Goal: Information Seeking & Learning: Check status

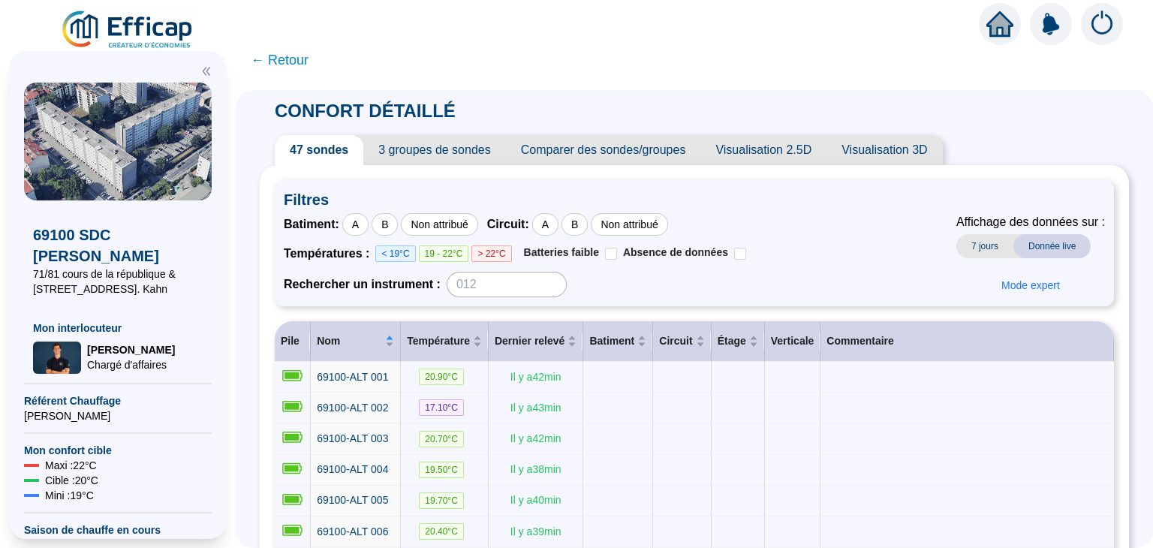
scroll to position [225, 0]
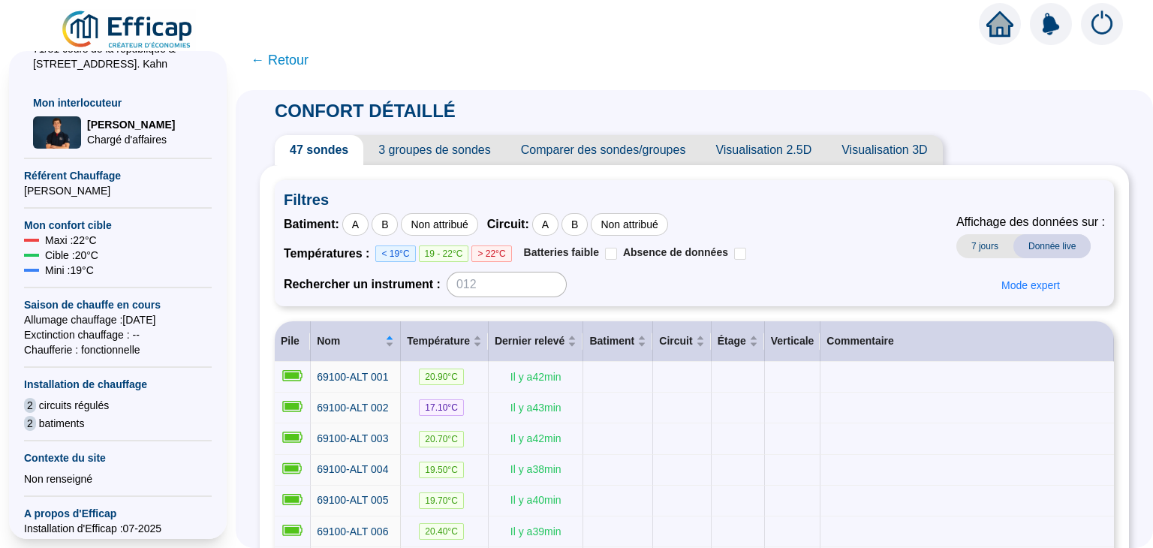
click at [279, 57] on span "← Retour" at bounding box center [280, 60] width 58 height 21
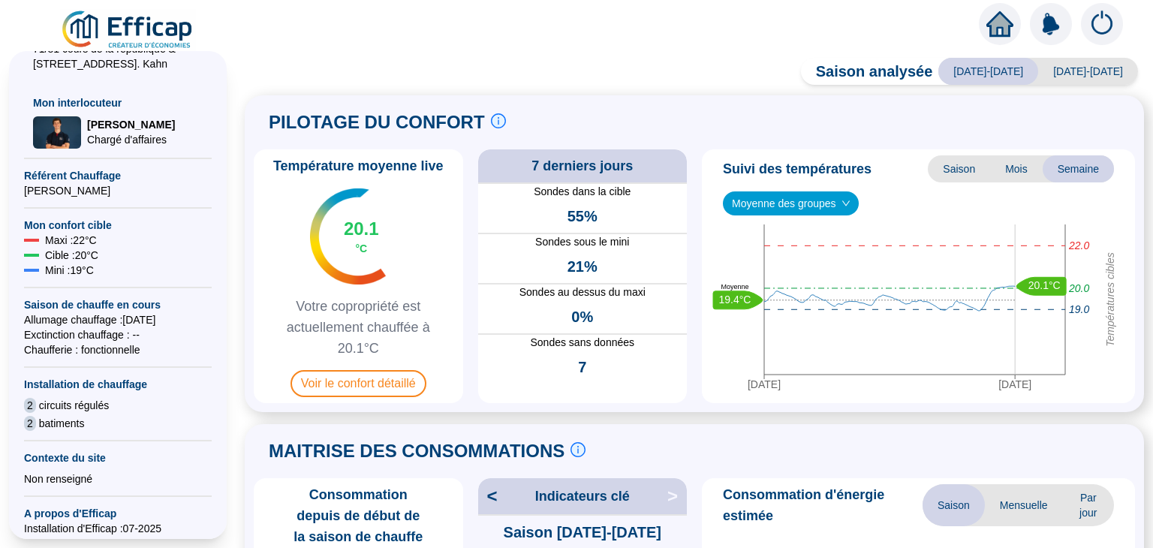
click at [996, 25] on icon "home" at bounding box center [1000, 24] width 27 height 21
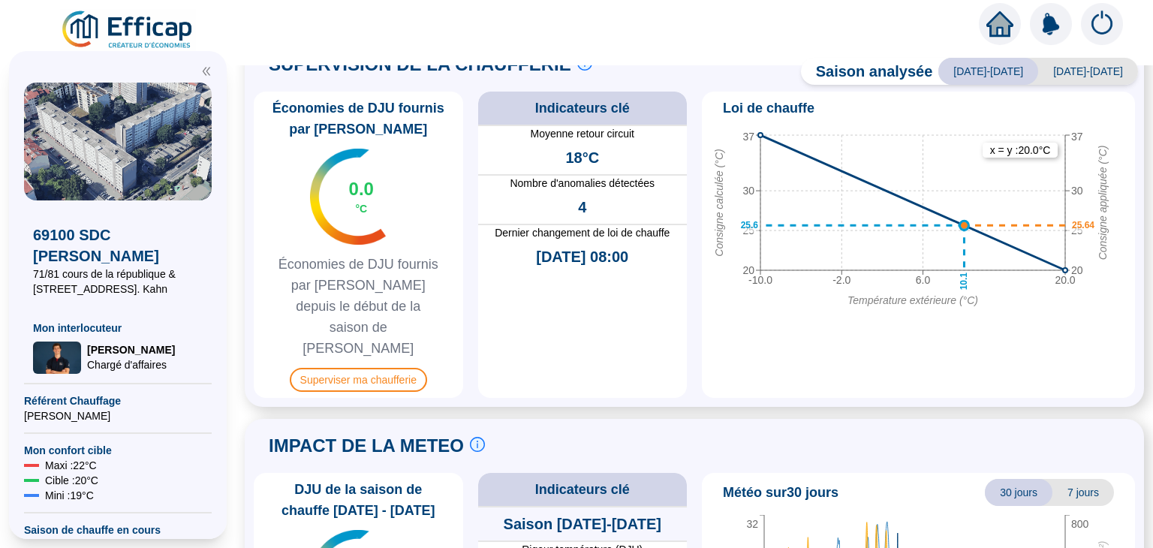
scroll to position [911, 0]
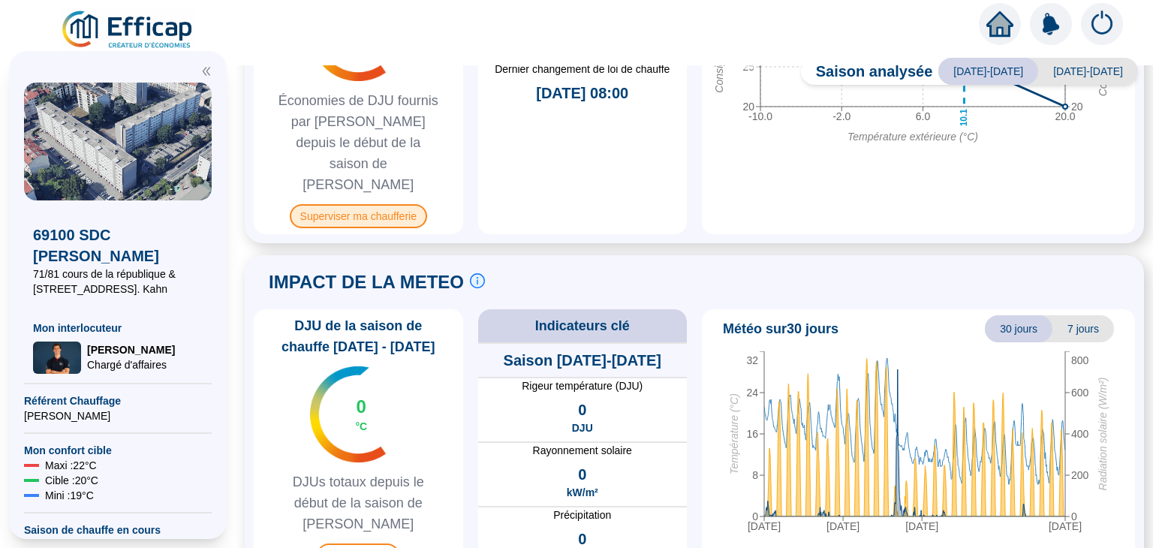
click at [413, 204] on span "Superviser ma chaufferie" at bounding box center [358, 216] width 137 height 24
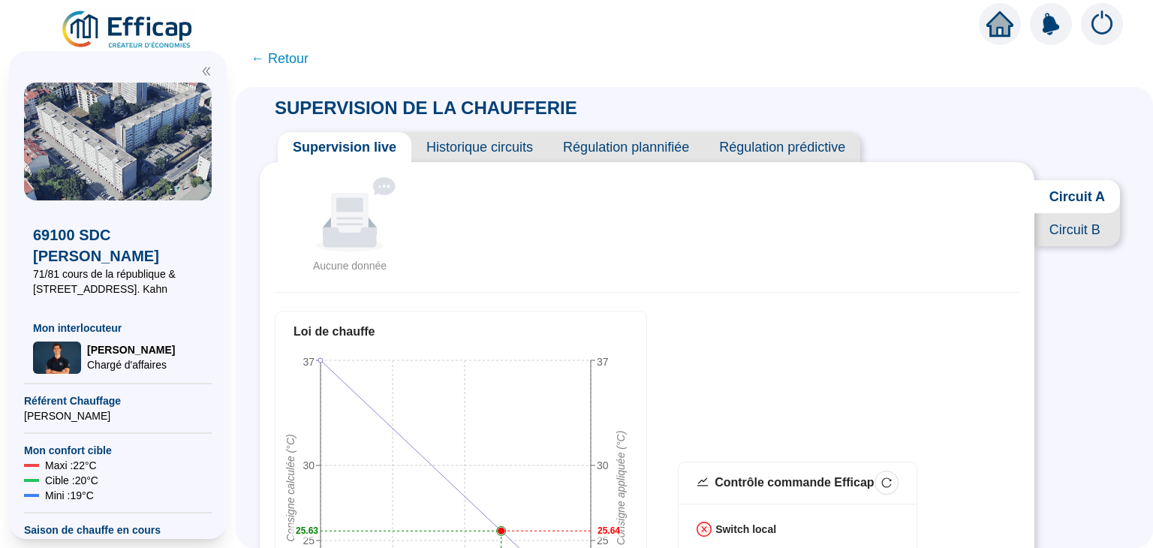
click at [297, 60] on span "← Retour" at bounding box center [280, 58] width 58 height 21
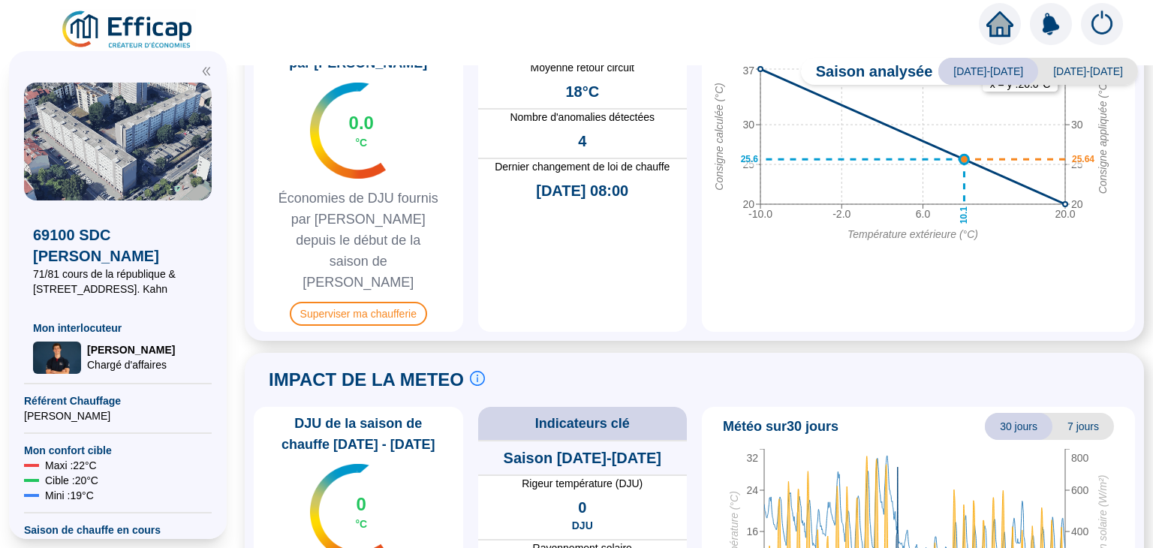
scroll to position [826, 0]
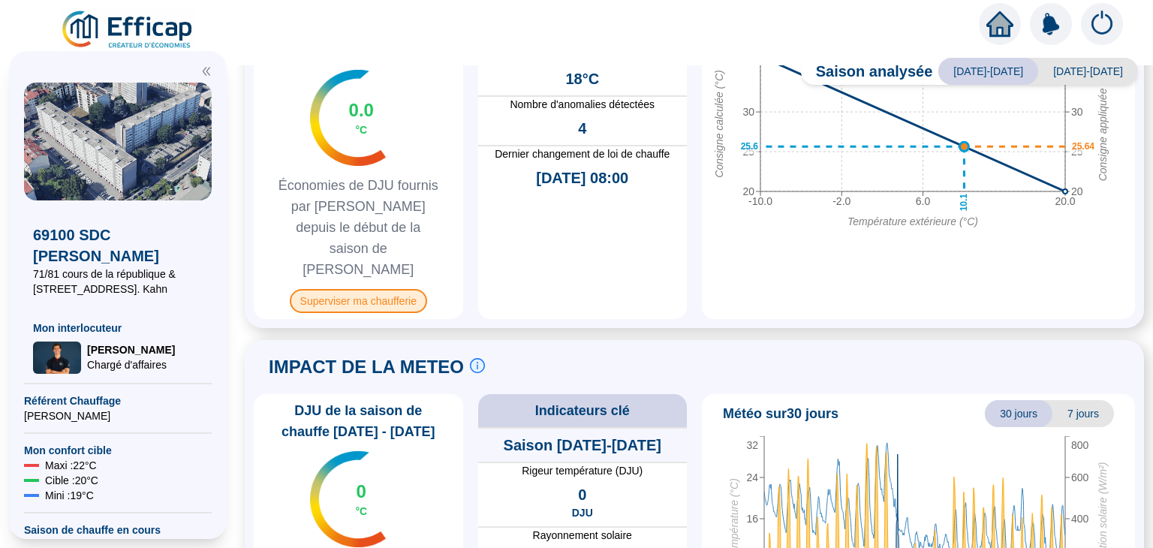
click at [392, 289] on span "Superviser ma chaufferie" at bounding box center [358, 301] width 137 height 24
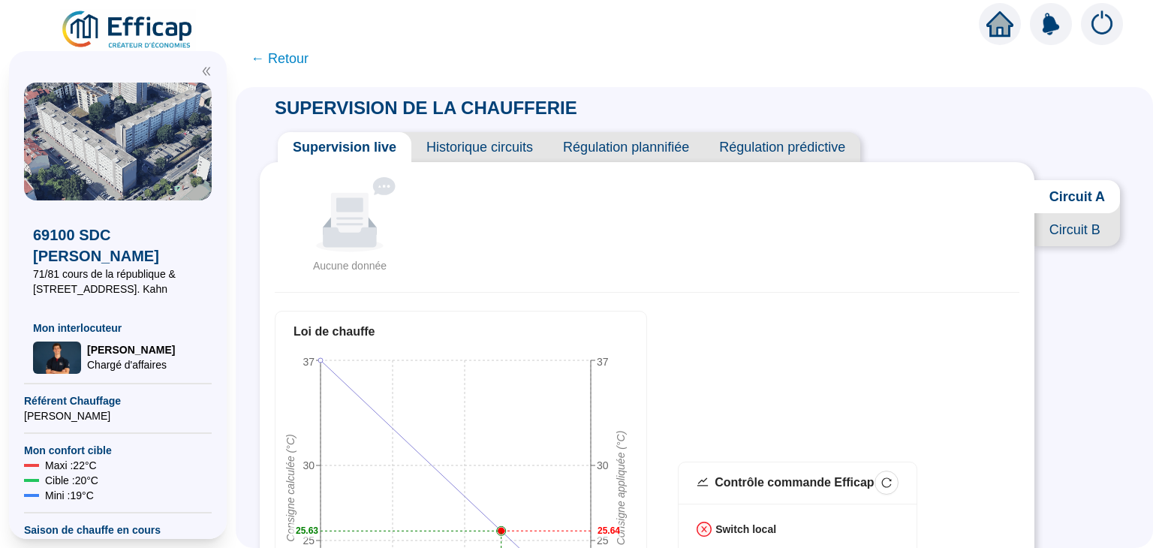
click at [1072, 195] on span "Circuit A" at bounding box center [1078, 196] width 86 height 33
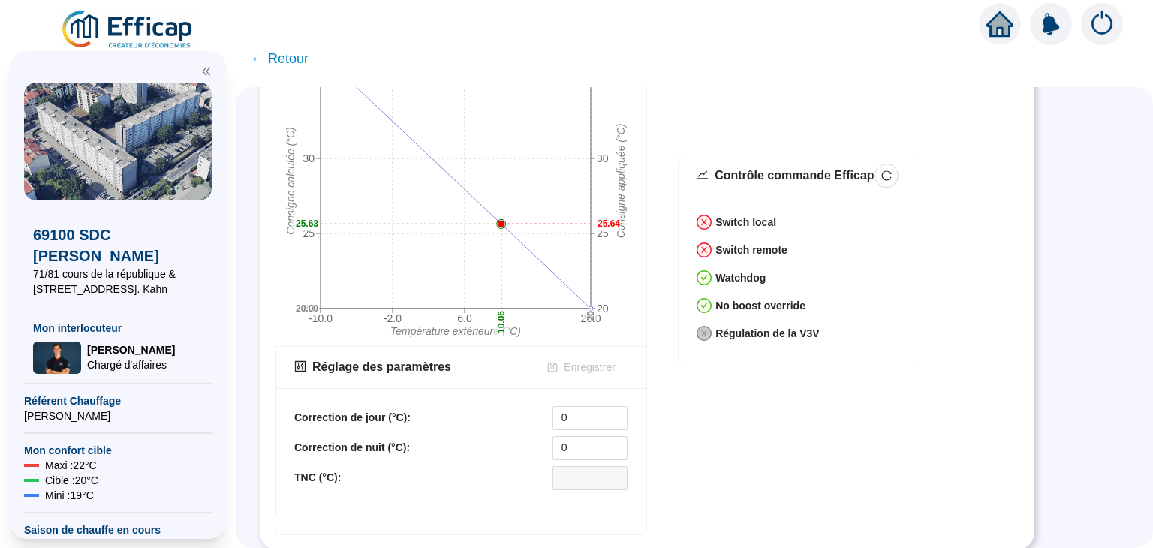
scroll to position [7, 0]
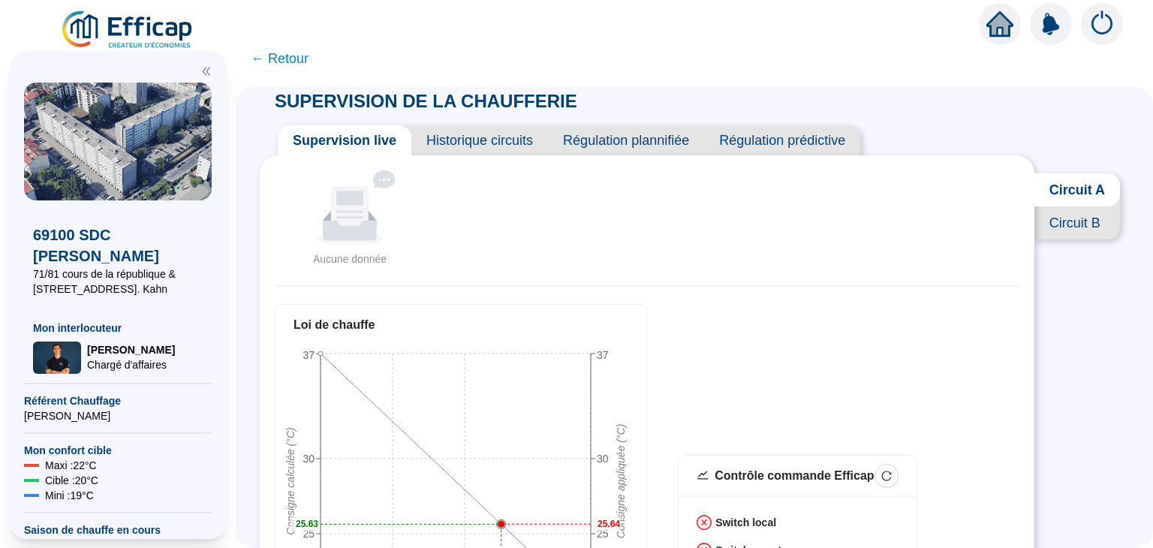
click at [1044, 189] on span "Circuit A" at bounding box center [1078, 189] width 86 height 33
click at [1060, 226] on span "Circuit B" at bounding box center [1078, 222] width 86 height 33
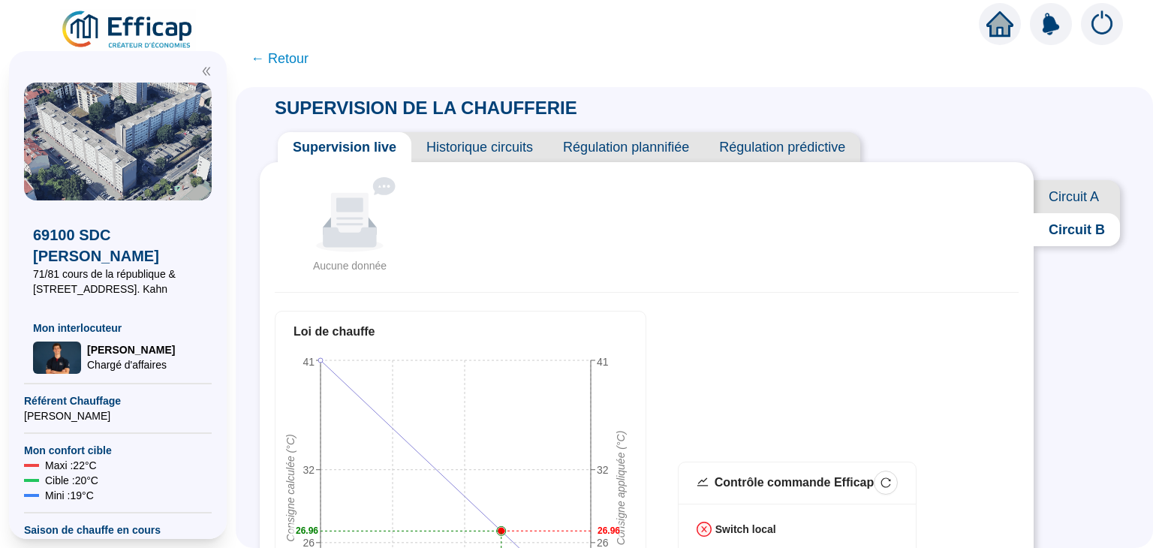
click at [300, 51] on span "← Retour" at bounding box center [280, 58] width 58 height 21
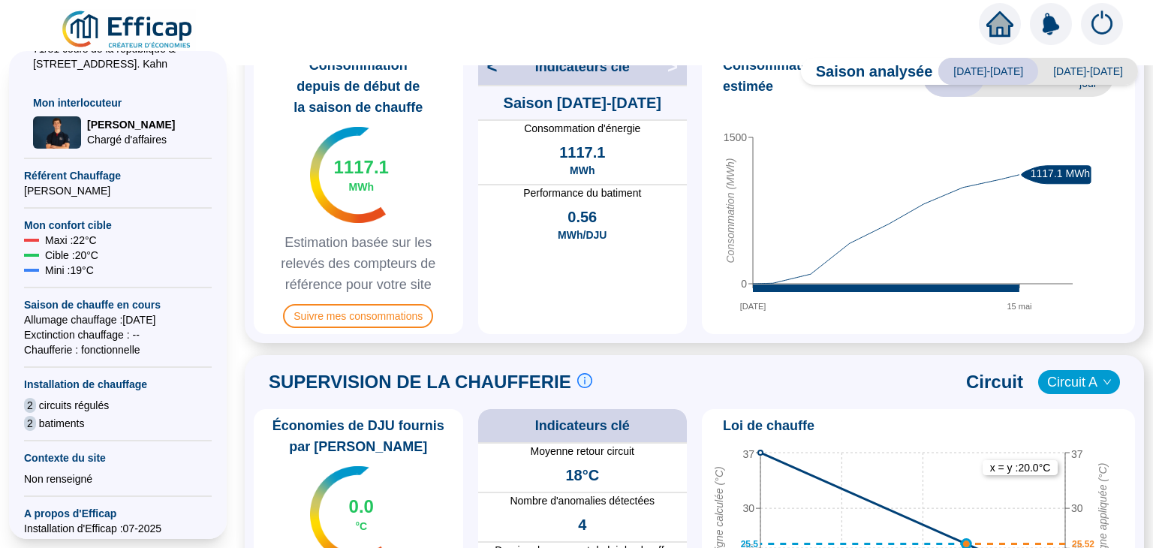
scroll to position [676, 0]
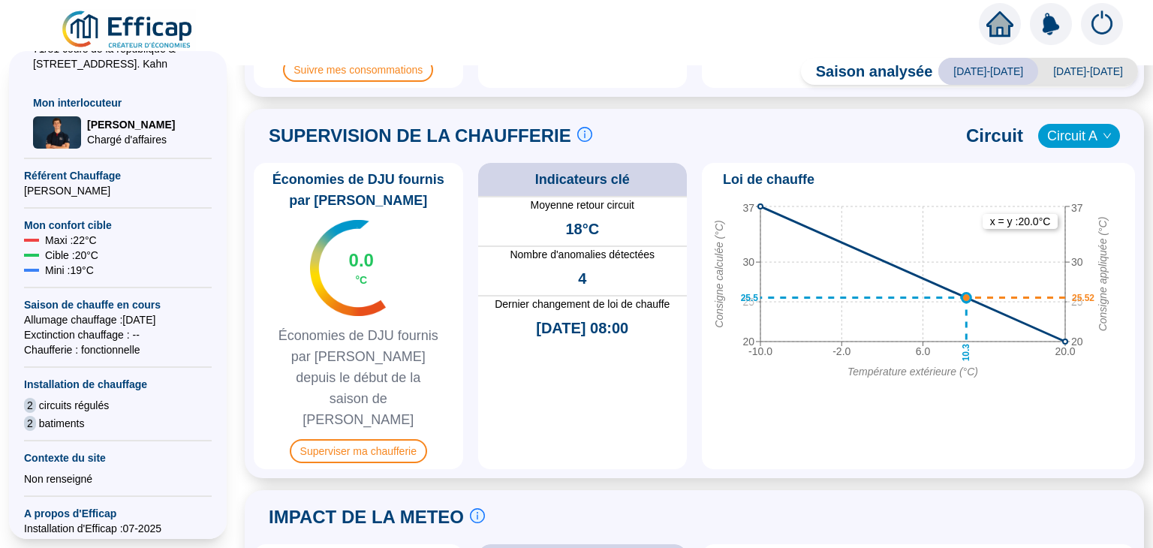
click at [1066, 68] on span "[DATE]-[DATE]" at bounding box center [1088, 71] width 100 height 27
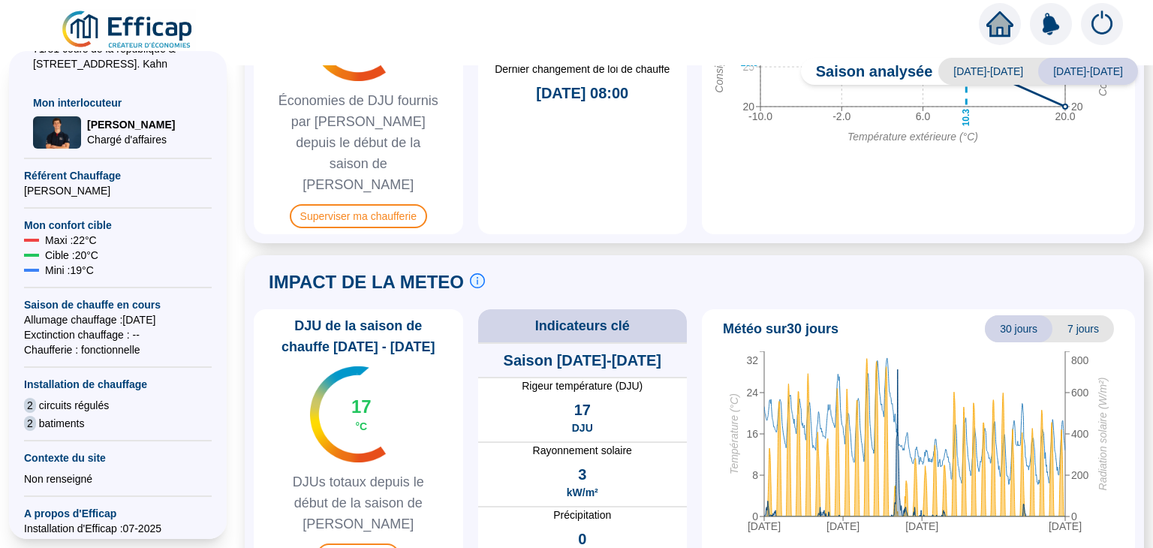
scroll to position [685, 0]
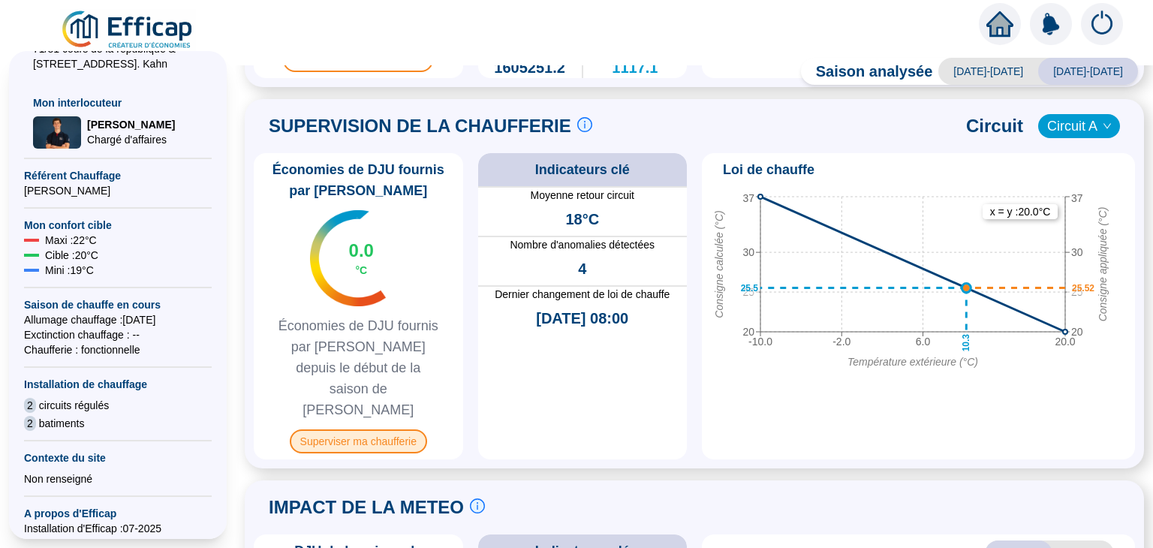
click at [384, 429] on span "Superviser ma chaufferie" at bounding box center [358, 441] width 137 height 24
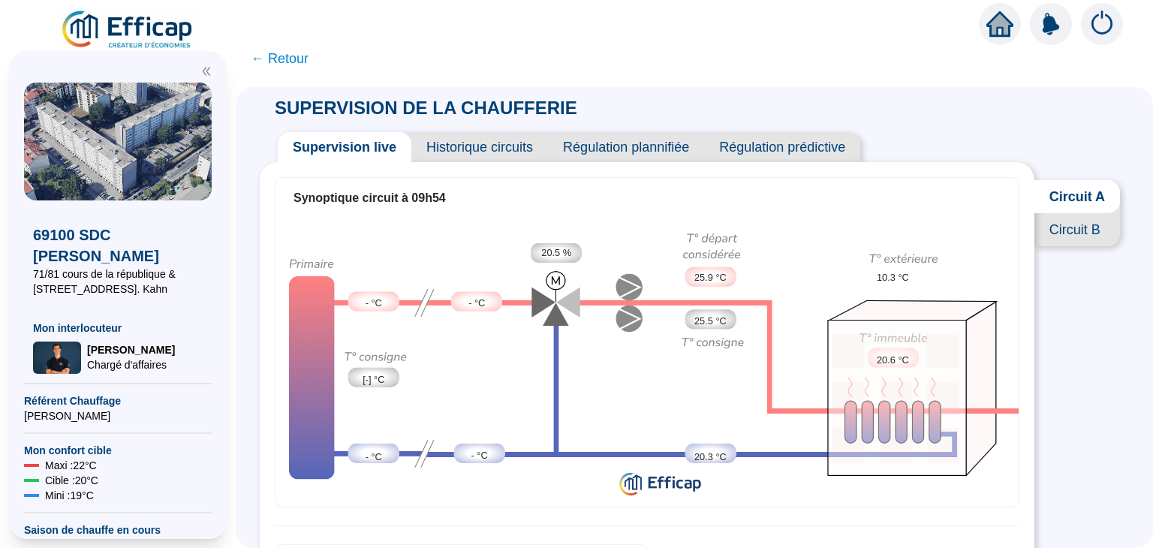
click at [1070, 190] on span "Circuit A" at bounding box center [1078, 196] width 86 height 33
click at [1063, 233] on span "Circuit B" at bounding box center [1078, 229] width 86 height 33
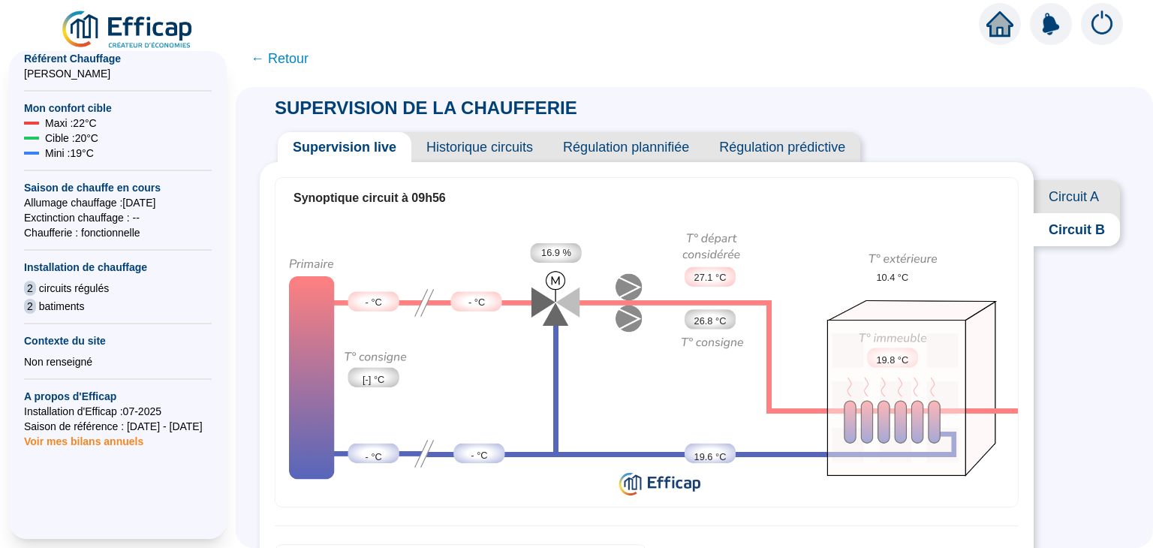
scroll to position [144, 0]
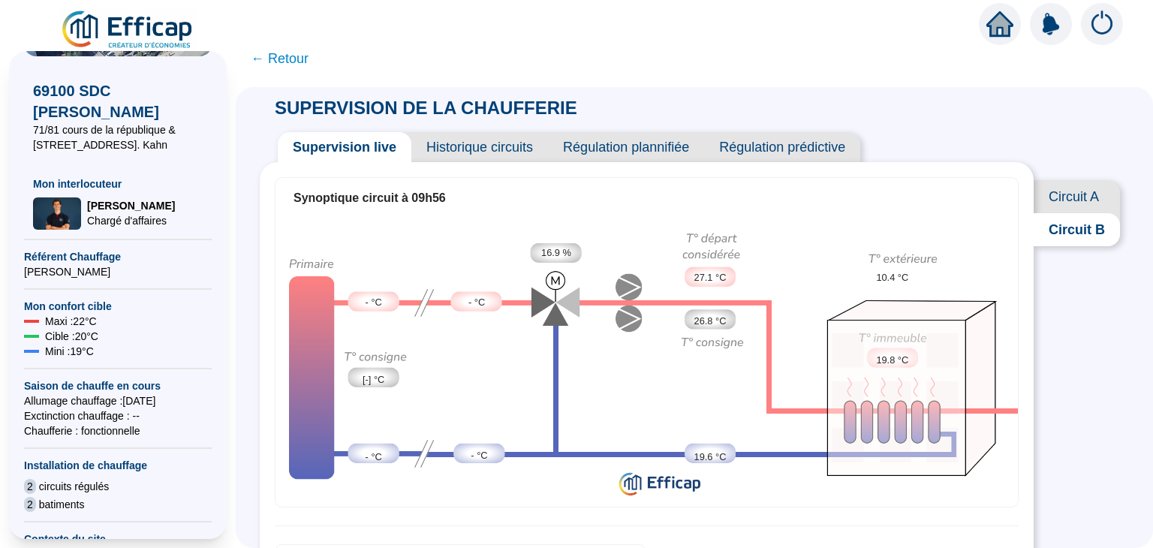
click at [286, 56] on span "← Retour" at bounding box center [280, 58] width 58 height 21
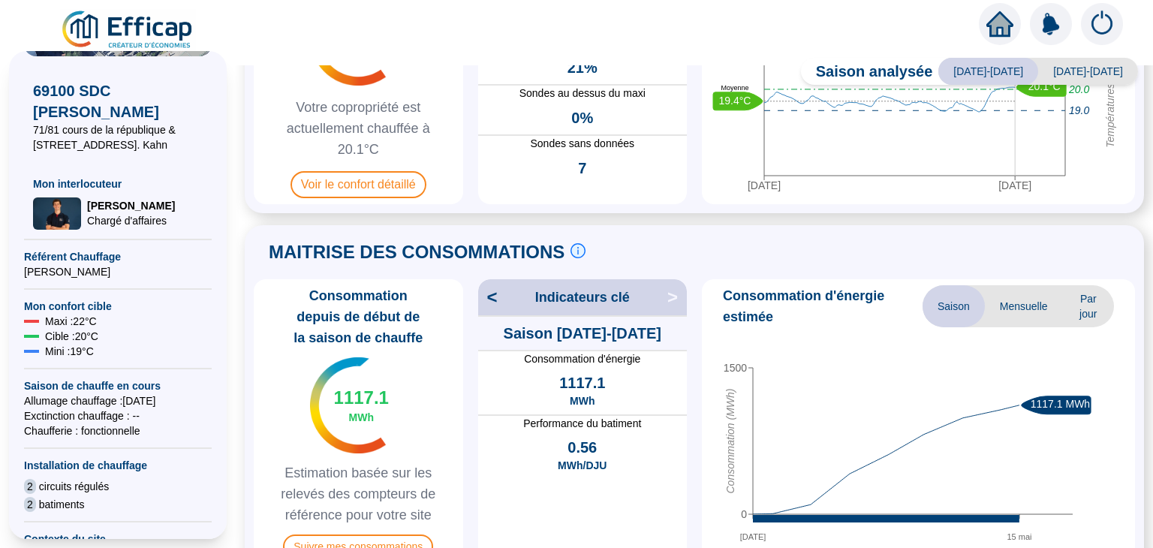
scroll to position [75, 0]
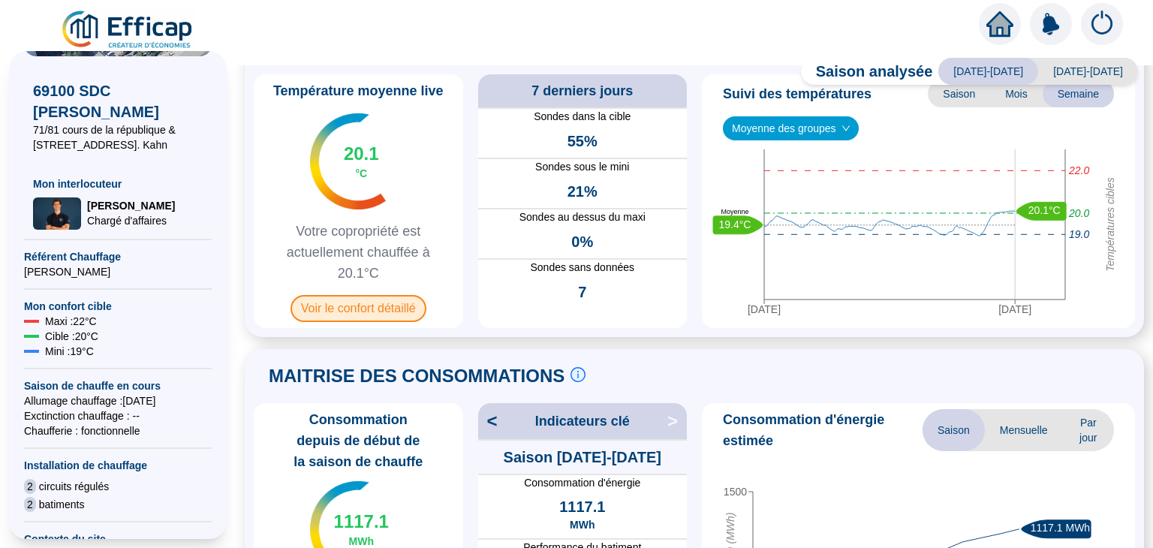
click at [387, 315] on span "Voir le confort détaillé" at bounding box center [359, 308] width 136 height 27
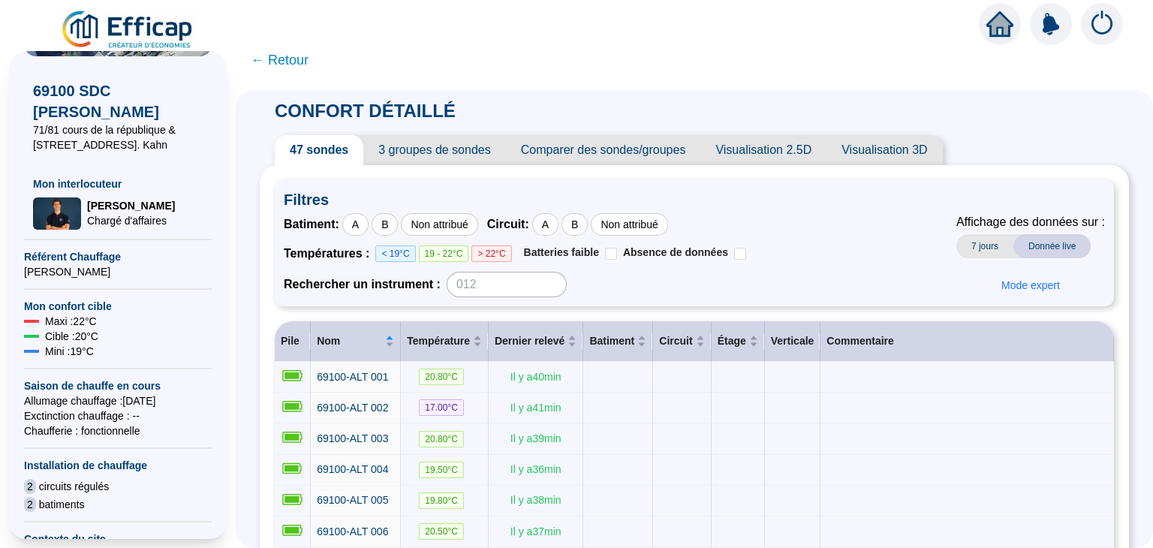
click at [773, 157] on span "Visualisation 2.5D" at bounding box center [763, 150] width 126 height 30
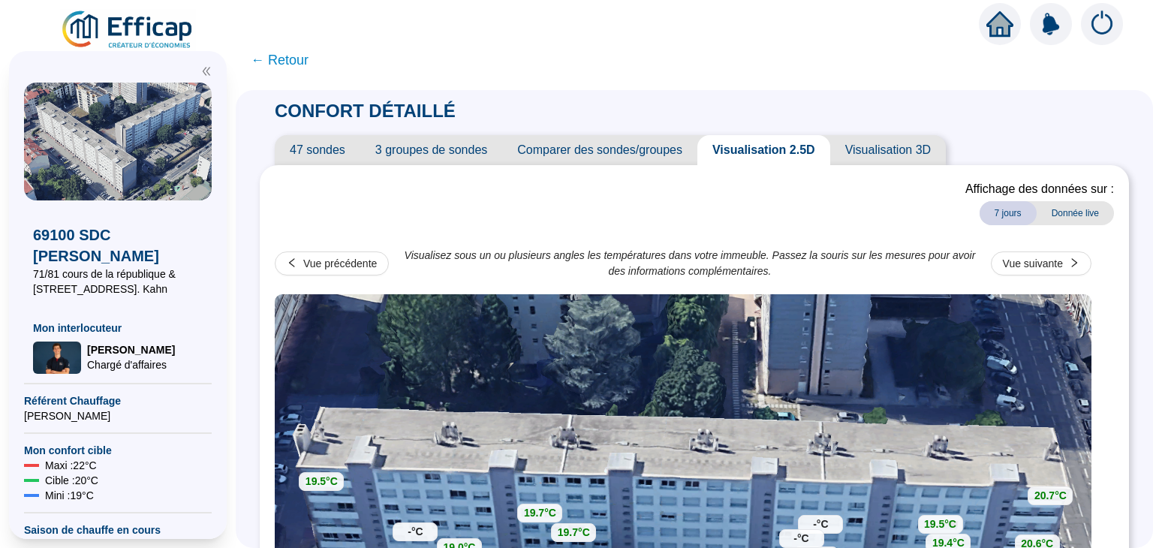
click at [291, 63] on span "← Retour" at bounding box center [280, 60] width 58 height 21
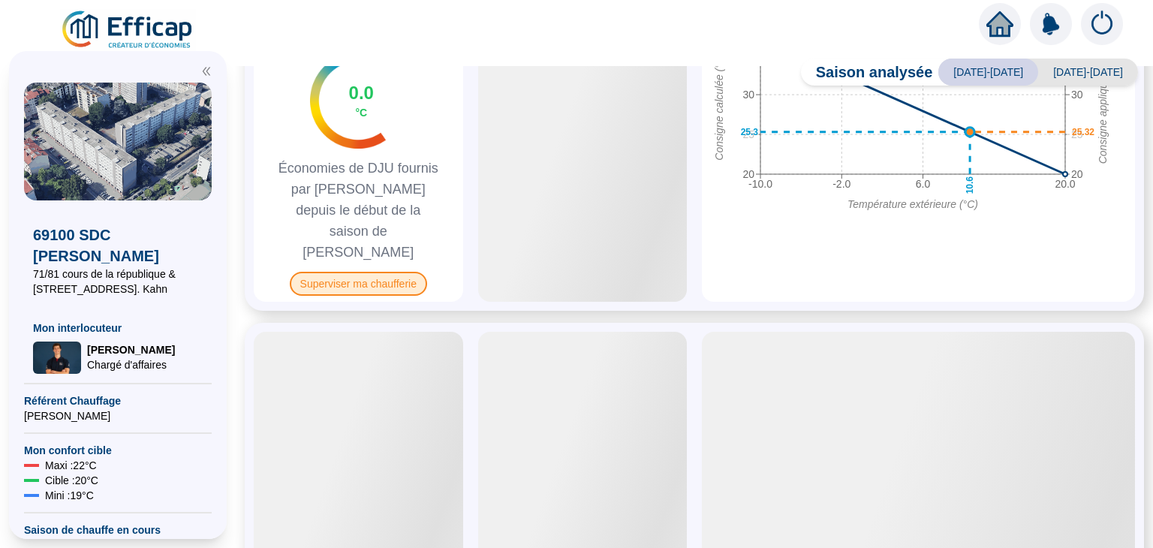
scroll to position [843, 0]
click at [379, 273] on span "Superviser ma chaufferie" at bounding box center [358, 285] width 137 height 24
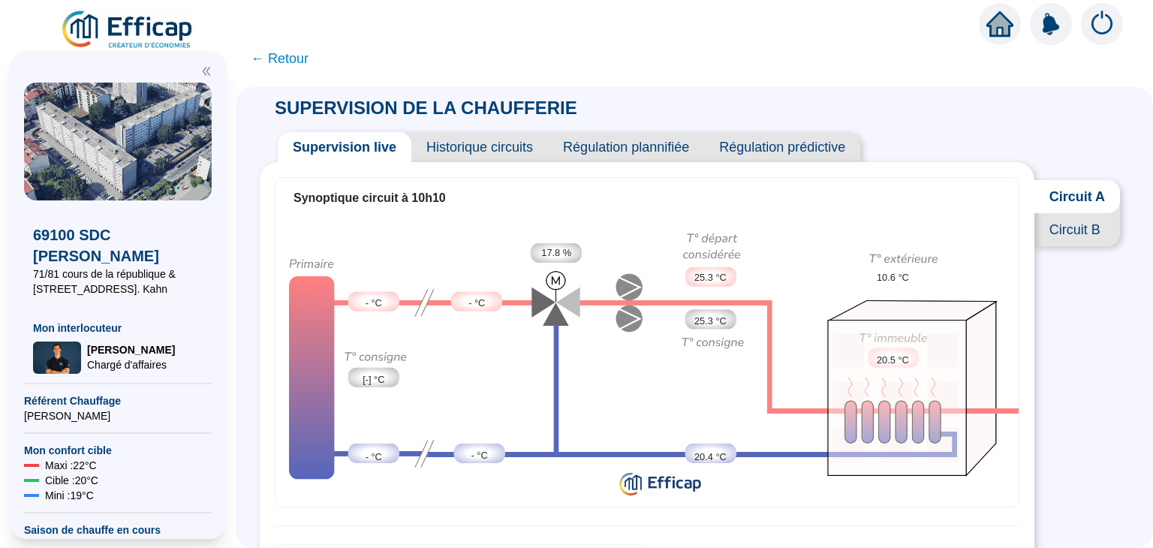
click at [1058, 242] on span "Circuit B" at bounding box center [1078, 229] width 86 height 33
